Goal: Task Accomplishment & Management: Complete application form

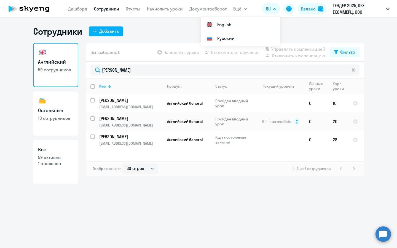
select select "30"
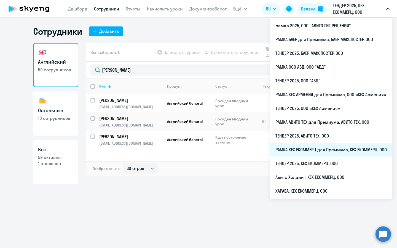
click at [319, 151] on li "РАМКА КЕХ ЕКОММЕРЦ для Премиума, КЕХ ЕКОММЕРЦ, ООО" at bounding box center [331, 150] width 122 height 14
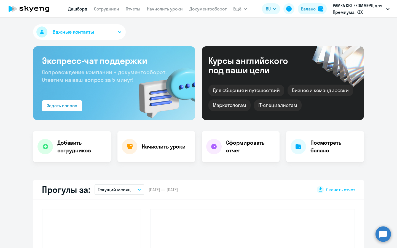
select select "30"
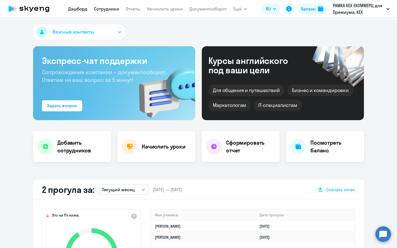
click at [100, 10] on link "Сотрудники" at bounding box center [106, 9] width 25 height 6
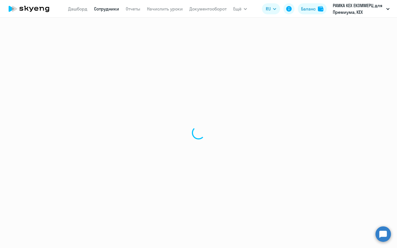
select select "30"
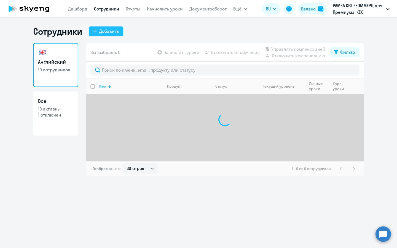
click at [109, 33] on div "Добавить" at bounding box center [109, 31] width 20 height 7
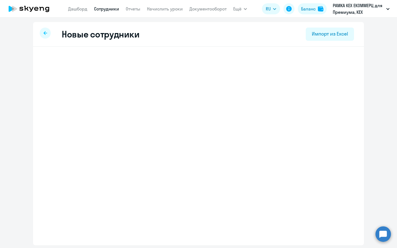
select select "english_adult_not_native_speaker_premium"
select select "3"
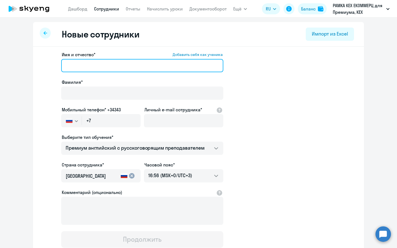
click at [131, 70] on input "Имя и отчество* Добавить себя как ученика" at bounding box center [142, 65] width 162 height 13
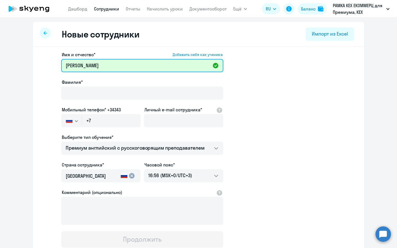
type input "Юрий Юрьевич"
click at [127, 86] on div "Фамилия*" at bounding box center [142, 90] width 162 height 23
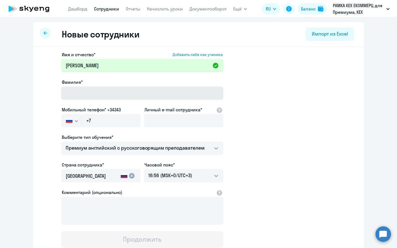
click at [123, 87] on div "Фамилия*" at bounding box center [142, 90] width 162 height 23
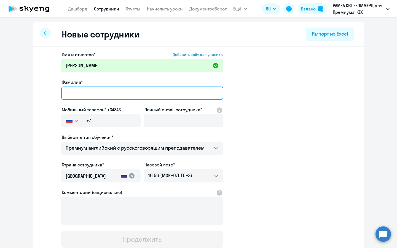
click at [122, 89] on input "Фамилия*" at bounding box center [142, 93] width 162 height 13
type input "Кривоконь"
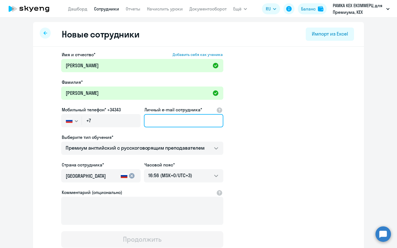
click at [170, 121] on input "Личный e-mail сотрудника*" at bounding box center [183, 120] width 79 height 13
paste input "yykrivokon@avito.ru"
type input "yykrivokon@avito.ru"
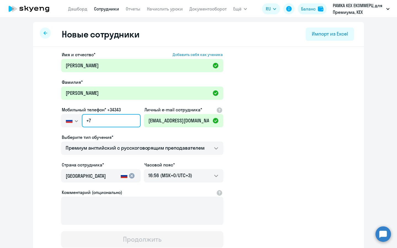
click at [118, 120] on input "+7" at bounding box center [111, 120] width 59 height 13
paste input "950 507-44-88"
type input "+7 950 507-44-88"
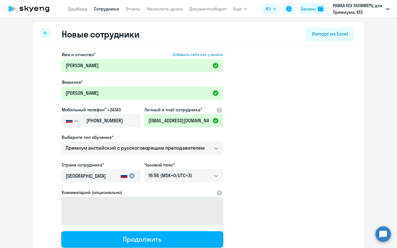
click at [185, 244] on button "Продолжить" at bounding box center [142, 239] width 162 height 17
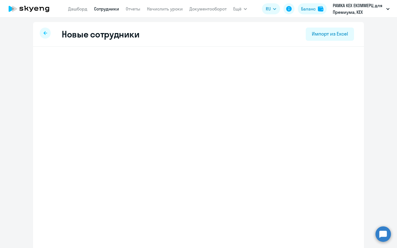
select select "english_adult_not_native_speaker_premium"
select select "3"
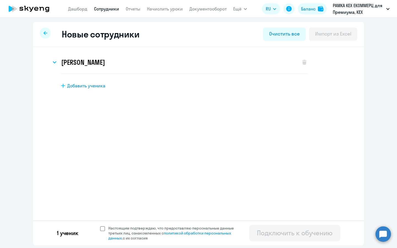
click at [110, 232] on span "Настоящим подтверждаю, что предоставляю персональные данные третьих лиц, ознако…" at bounding box center [174, 233] width 132 height 15
click at [100, 226] on input "Настоящим подтверждаю, что предоставляю персональные данные третьих лиц, ознако…" at bounding box center [100, 225] width 0 height 0
checkbox input "true"
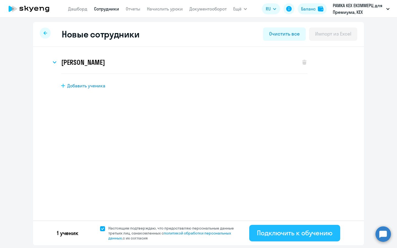
click at [278, 233] on div "Подключить к обучению" at bounding box center [294, 232] width 75 height 9
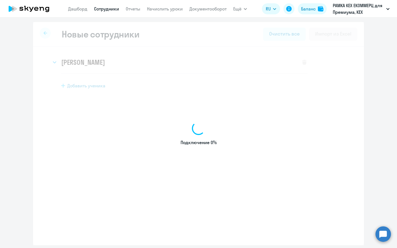
select select "english_adult_not_native_speaker_premium"
select select "3"
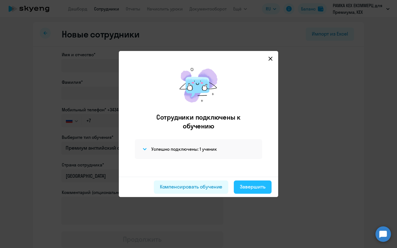
click at [250, 184] on div "Завершить" at bounding box center [253, 186] width 26 height 7
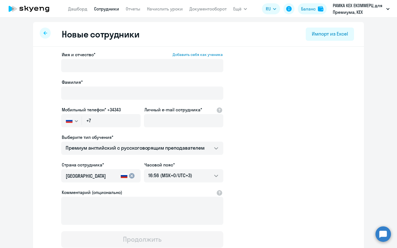
select select "30"
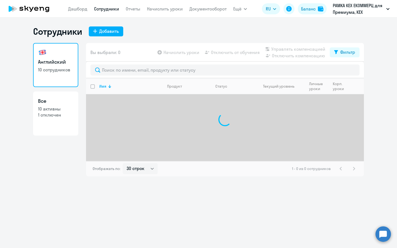
select select "30"
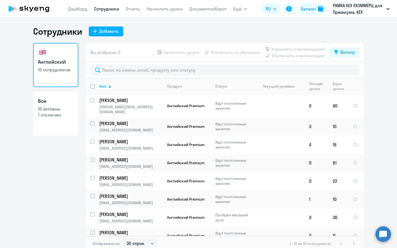
click at [109, 12] on app-menu-item-link "Сотрудники" at bounding box center [106, 9] width 25 height 7
click at [131, 8] on link "Отчеты" at bounding box center [133, 9] width 15 height 6
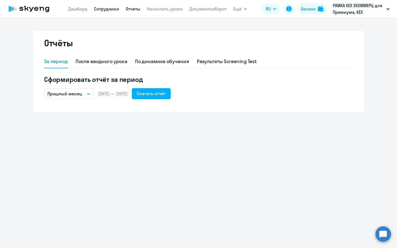
click at [107, 10] on link "Сотрудники" at bounding box center [106, 9] width 25 height 6
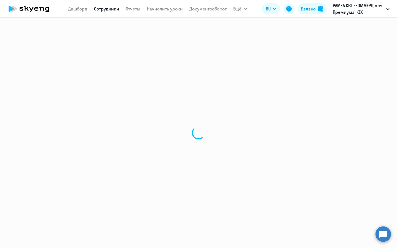
select select "30"
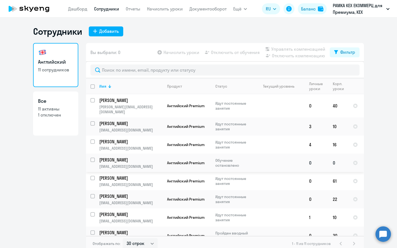
click at [157, 158] on td "[PERSON_NAME] [PERSON_NAME][EMAIL_ADDRESS][DOMAIN_NAME]" at bounding box center [129, 163] width 68 height 18
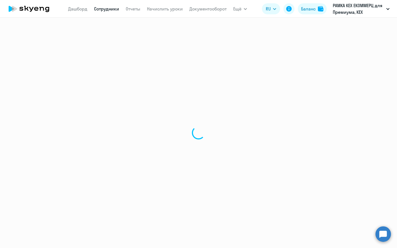
select select "english"
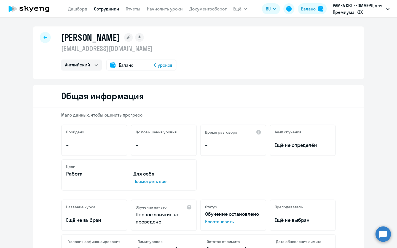
click at [161, 69] on div "Баланс 0 уроков" at bounding box center [141, 65] width 70 height 11
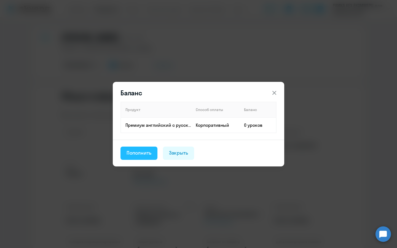
click at [139, 158] on button "Пополнить" at bounding box center [138, 153] width 37 height 13
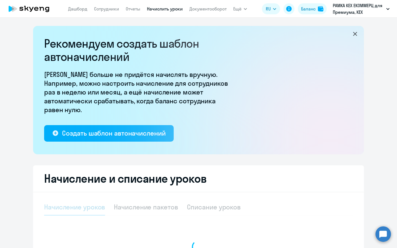
select select "10"
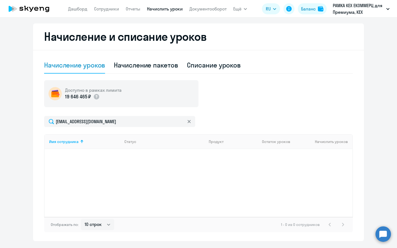
scroll to position [157, 0]
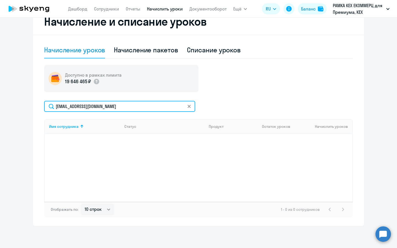
click at [143, 107] on input "[EMAIL_ADDRESS][DOMAIN_NAME]" at bounding box center [119, 106] width 151 height 11
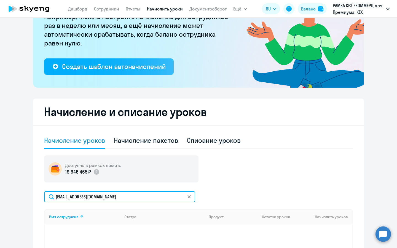
scroll to position [34, 0]
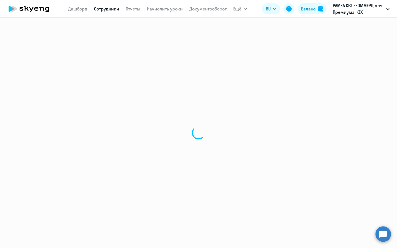
select select "english"
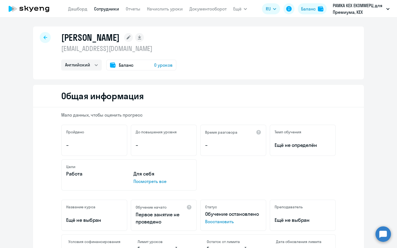
scroll to position [50, 0]
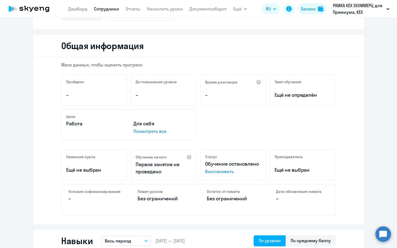
click at [223, 171] on span "Восстановить" at bounding box center [233, 171] width 56 height 7
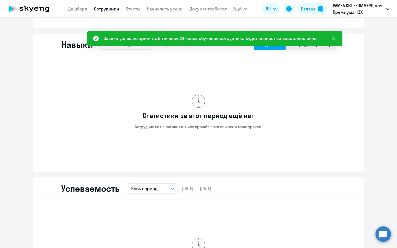
scroll to position [0, 0]
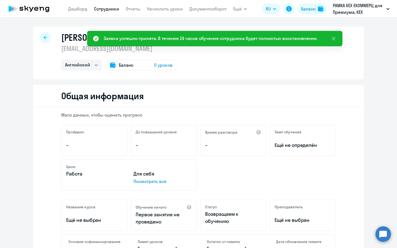
click at [161, 64] on span "0 уроков" at bounding box center [163, 65] width 18 height 7
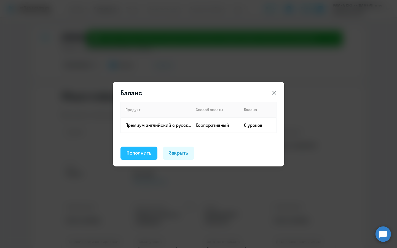
click at [139, 155] on div "Пополнить" at bounding box center [138, 152] width 25 height 7
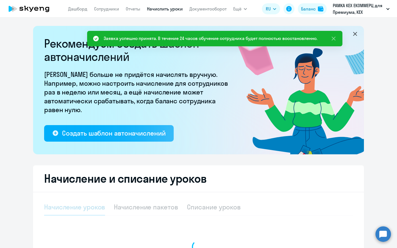
select select "10"
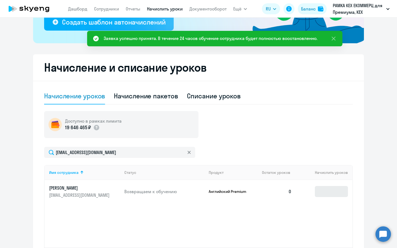
scroll to position [157, 0]
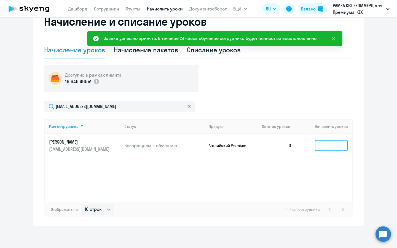
click at [332, 145] on input at bounding box center [331, 145] width 33 height 11
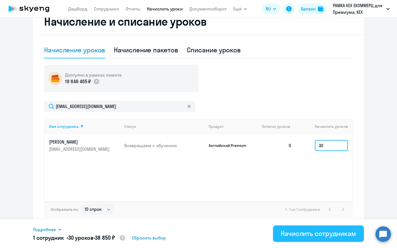
type input "30"
click at [347, 236] on div "Начислить сотрудникам" at bounding box center [317, 233] width 75 height 9
